Goal: Transaction & Acquisition: Book appointment/travel/reservation

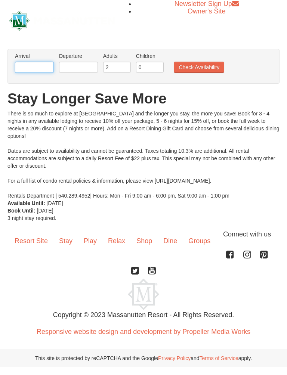
click at [30, 62] on input "text" at bounding box center [34, 67] width 39 height 11
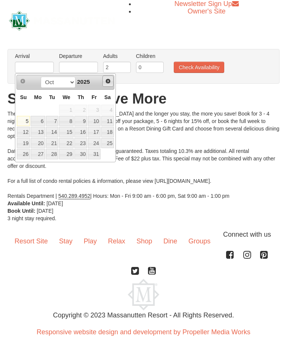
click at [109, 78] on span "Next" at bounding box center [108, 81] width 6 height 6
click at [111, 77] on link "Next" at bounding box center [108, 81] width 10 height 10
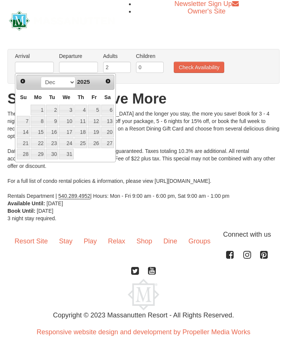
click at [108, 141] on link "27" at bounding box center [107, 143] width 13 height 10
type input "[DATE]"
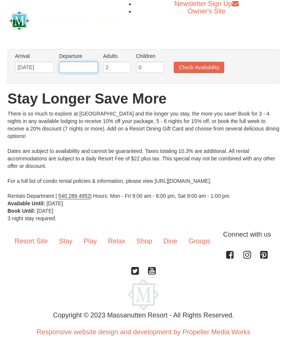
click at [91, 64] on input "text" at bounding box center [78, 67] width 39 height 11
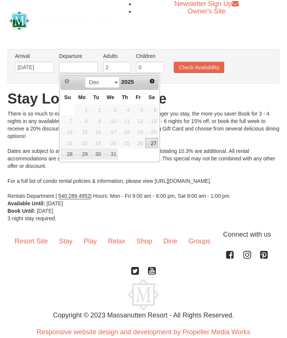
click at [96, 157] on link "30" at bounding box center [96, 154] width 13 height 10
type input "[DATE]"
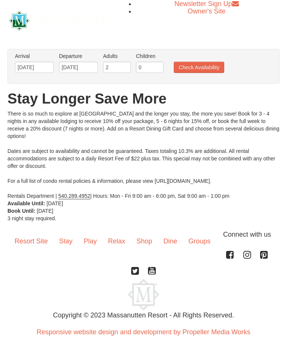
click at [208, 64] on button "Check Availability" at bounding box center [199, 67] width 50 height 11
click at [207, 62] on button "Check Availability" at bounding box center [199, 67] width 50 height 11
click at [202, 65] on button "Check Availability" at bounding box center [199, 67] width 50 height 11
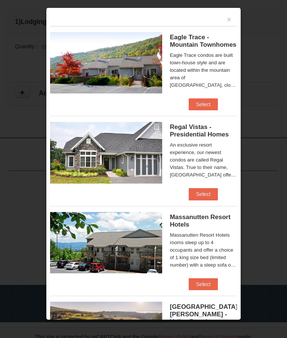
click at [207, 283] on button "Select" at bounding box center [204, 284] width 30 height 12
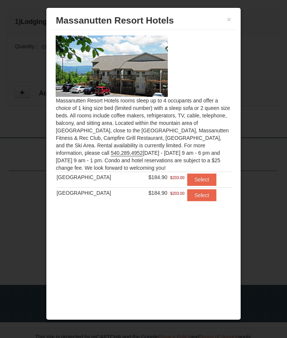
click at [224, 16] on h3 "Massanutten Resort Hotels" at bounding box center [143, 20] width 175 height 11
click at [227, 17] on button "×" at bounding box center [229, 19] width 4 height 7
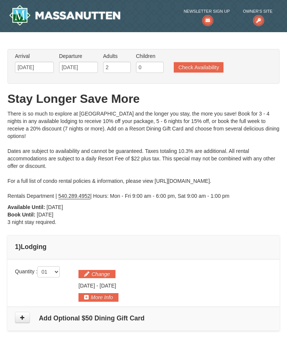
click at [198, 68] on button "Check Availability" at bounding box center [199, 67] width 50 height 10
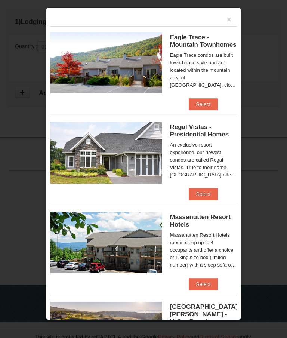
click at [205, 101] on button "Select" at bounding box center [204, 104] width 30 height 12
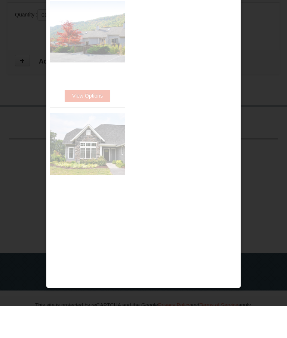
scroll to position [257, 0]
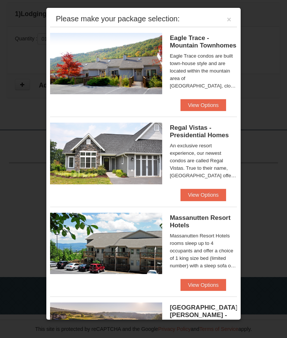
click at [204, 192] on button "View Options" at bounding box center [204, 195] width 46 height 12
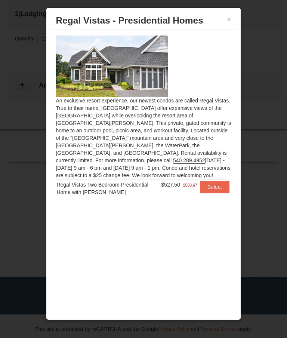
click at [229, 16] on button "×" at bounding box center [229, 19] width 4 height 7
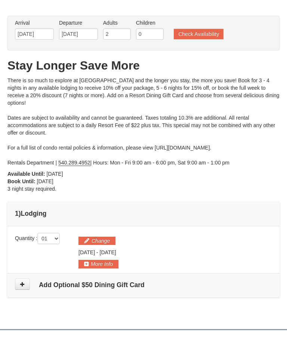
scroll to position [0, 0]
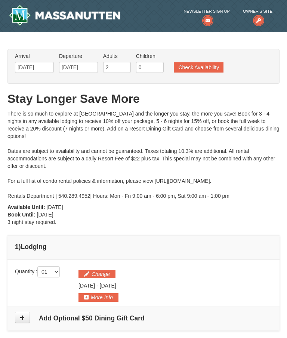
click at [204, 64] on button "Check Availability" at bounding box center [199, 67] width 50 height 10
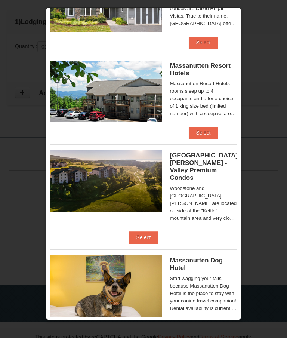
scroll to position [151, 0]
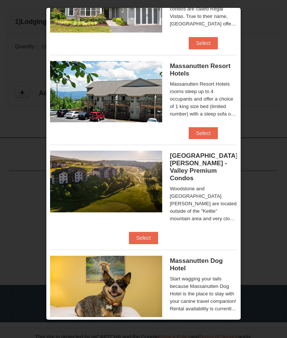
click at [149, 232] on button "Select" at bounding box center [144, 238] width 30 height 12
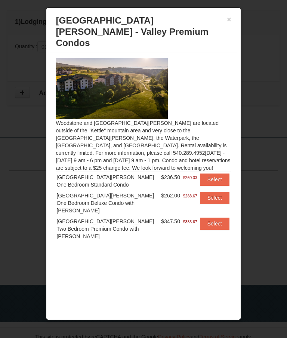
click at [231, 15] on div "× Woodstone Meadows - Valley Premium Condos" at bounding box center [143, 32] width 187 height 41
click at [259, 44] on div at bounding box center [143, 169] width 287 height 338
click at [262, 37] on div at bounding box center [143, 169] width 287 height 338
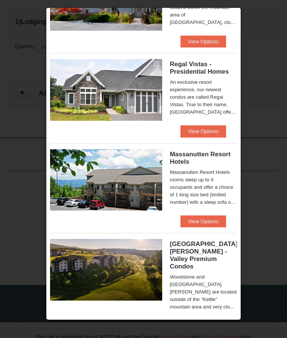
scroll to position [63, 0]
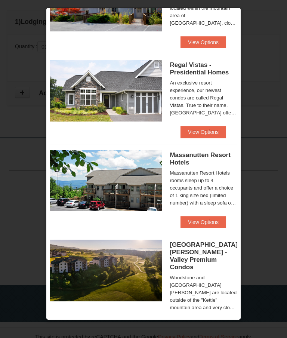
click at [207, 221] on button "View Options" at bounding box center [204, 222] width 46 height 12
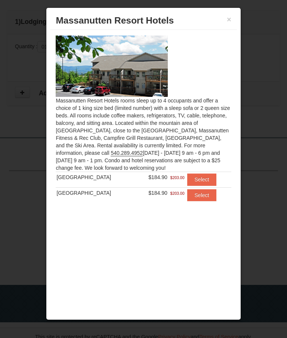
click at [228, 19] on button "×" at bounding box center [229, 19] width 4 height 7
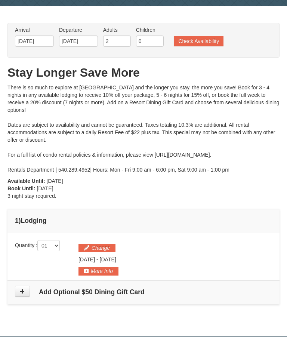
scroll to position [0, 0]
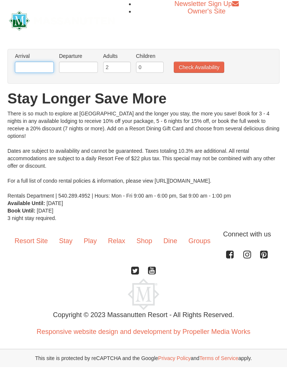
click at [33, 64] on input "text" at bounding box center [34, 67] width 39 height 11
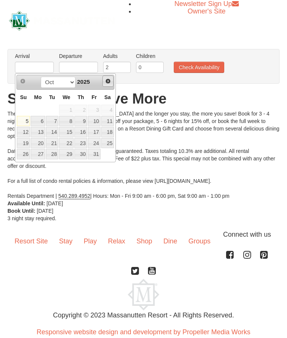
click at [108, 78] on span "Next" at bounding box center [108, 81] width 6 height 6
click at [110, 77] on link "Next" at bounding box center [108, 81] width 10 height 10
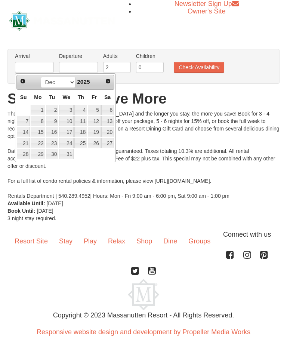
click at [111, 142] on link "27" at bounding box center [107, 143] width 13 height 10
type input "[DATE]"
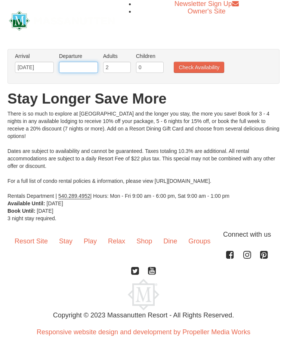
click at [90, 64] on input "text" at bounding box center [78, 67] width 39 height 11
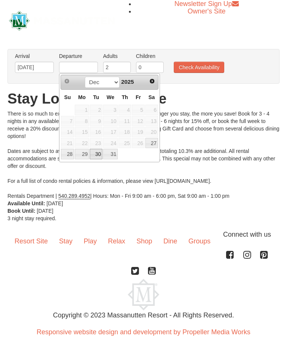
click at [99, 152] on link "30" at bounding box center [96, 154] width 13 height 10
type input "[DATE]"
